Goal: Information Seeking & Learning: Learn about a topic

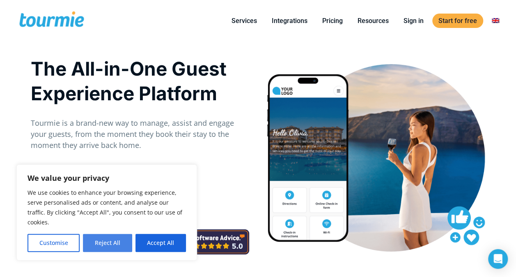
click at [110, 249] on button "Reject All" at bounding box center [107, 242] width 49 height 18
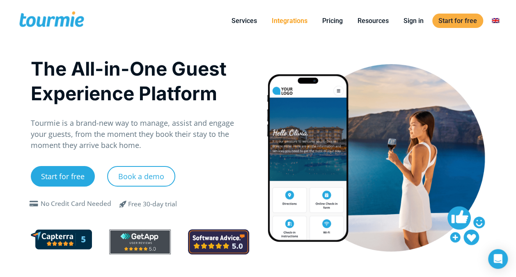
click at [278, 18] on link "Integrations" at bounding box center [289, 21] width 48 height 10
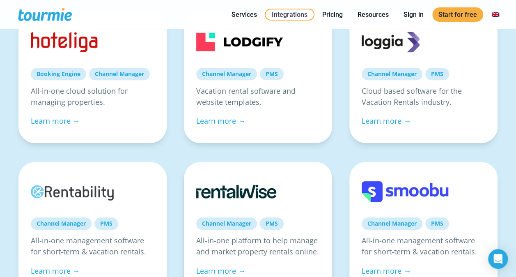
scroll to position [329, 0]
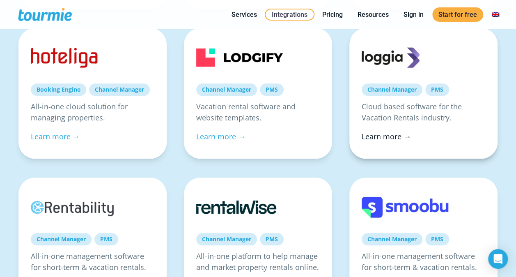
click at [388, 135] on link "Learn more →" at bounding box center [386, 136] width 49 height 10
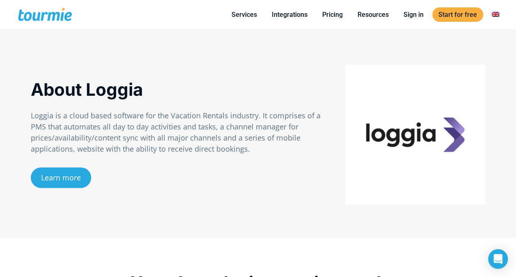
scroll to position [453, 0]
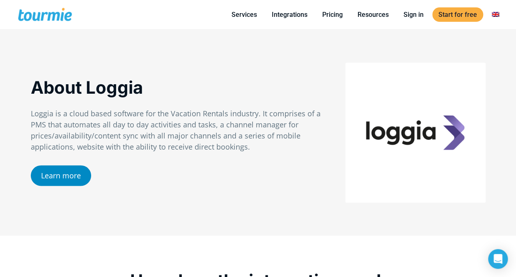
click at [57, 171] on link "Learn more" at bounding box center [61, 175] width 60 height 21
